Goal: Transaction & Acquisition: Purchase product/service

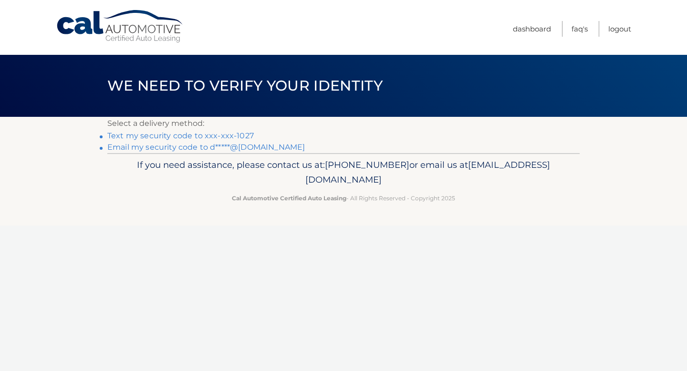
click at [229, 136] on link "Text my security code to xxx-xxx-1027" at bounding box center [180, 135] width 146 height 9
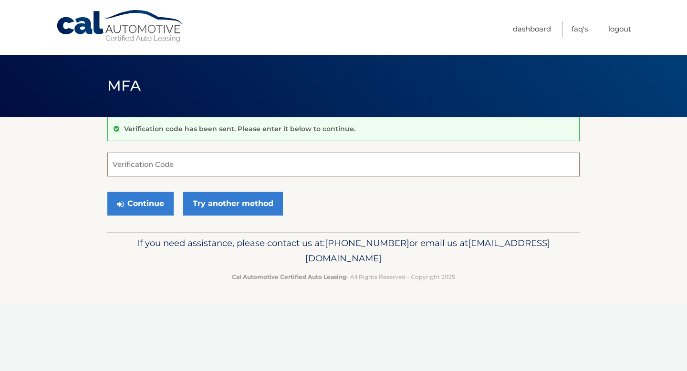
click at [173, 167] on input "Verification Code" at bounding box center [343, 165] width 472 height 24
type input "501763"
click at [149, 201] on button "Continue" at bounding box center [140, 204] width 66 height 24
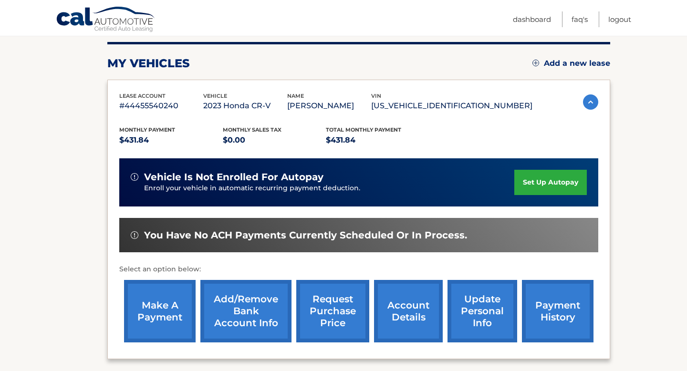
scroll to position [121, 0]
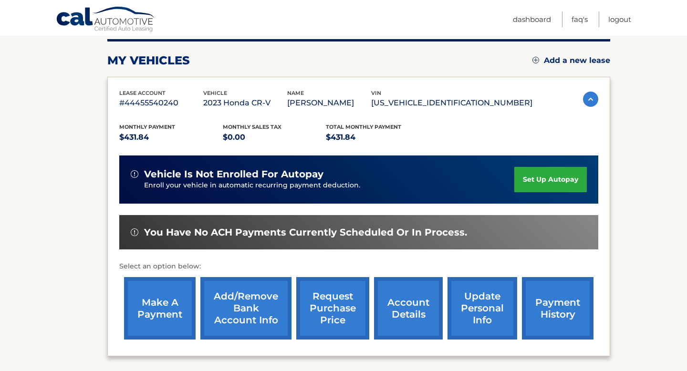
click at [151, 305] on link "make a payment" at bounding box center [160, 308] width 72 height 62
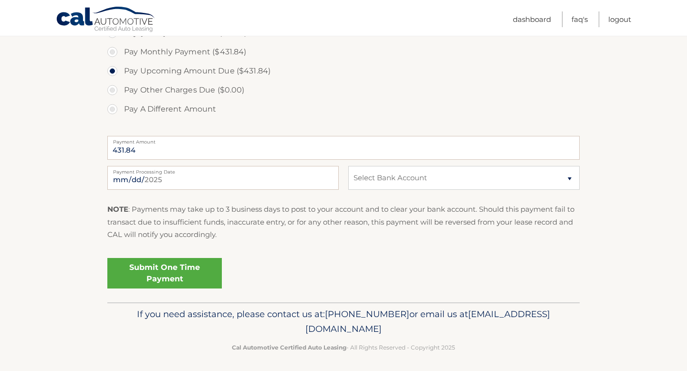
scroll to position [305, 0]
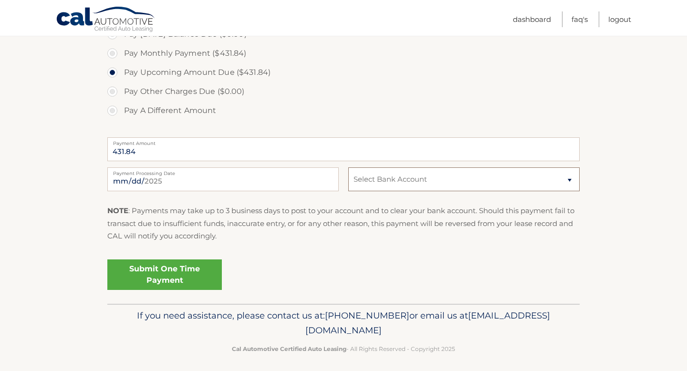
click at [572, 181] on select "Select Bank Account Checking CAPITAL ONE N.A. *****0326 Checking NAVY FEDERAL C…" at bounding box center [463, 179] width 231 height 24
select select "ZDc1OTlhMmUtZDhhYS00MDU3LWFhNGQtNmY3MTU1YjA1M2Vk"
click at [348, 167] on select "Select Bank Account Checking CAPITAL ONE N.A. *****0326 Checking NAVY FEDERAL C…" at bounding box center [463, 179] width 231 height 24
click at [174, 278] on link "Submit One Time Payment" at bounding box center [164, 274] width 114 height 31
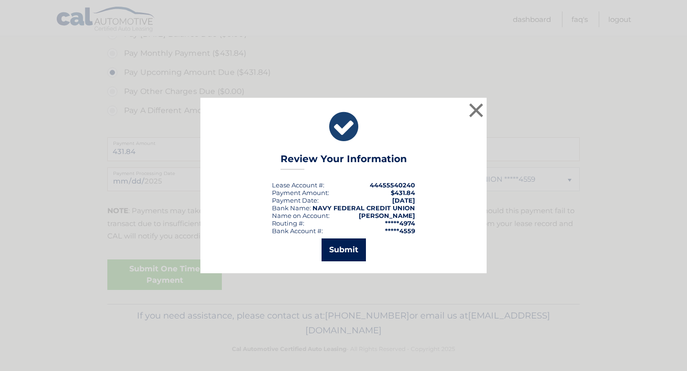
click at [351, 251] on button "Submit" at bounding box center [343, 249] width 44 height 23
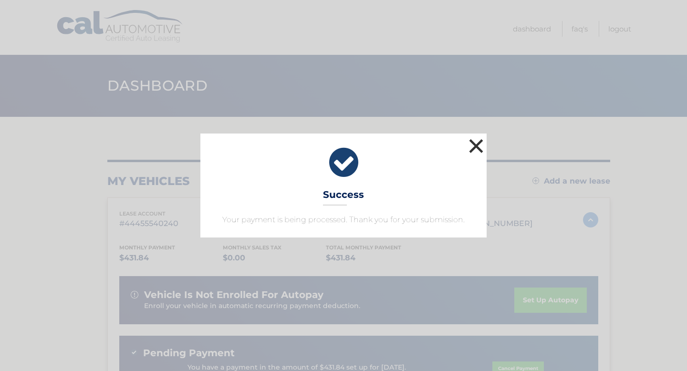
click at [477, 144] on button "×" at bounding box center [475, 145] width 19 height 19
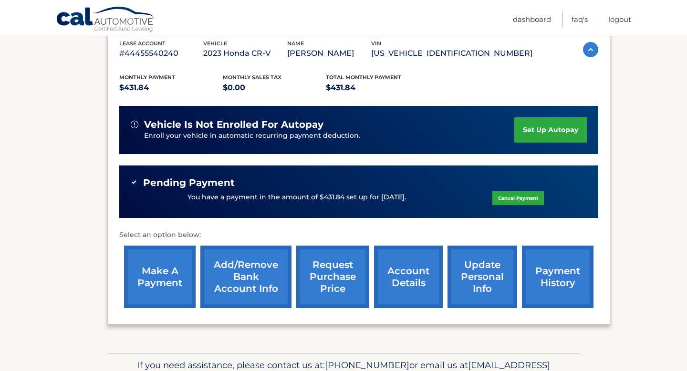
scroll to position [171, 0]
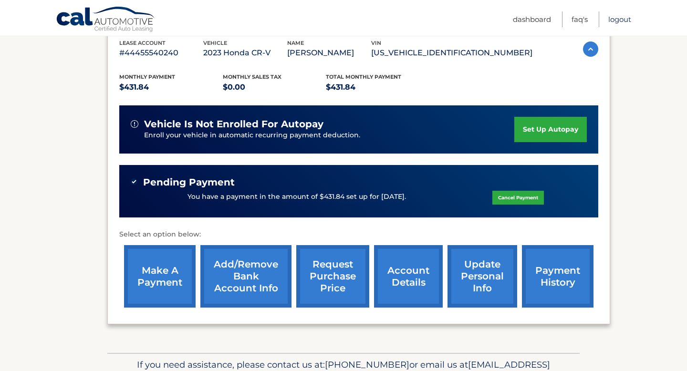
click at [622, 19] on link "Logout" at bounding box center [619, 19] width 23 height 16
